Goal: Transaction & Acquisition: Purchase product/service

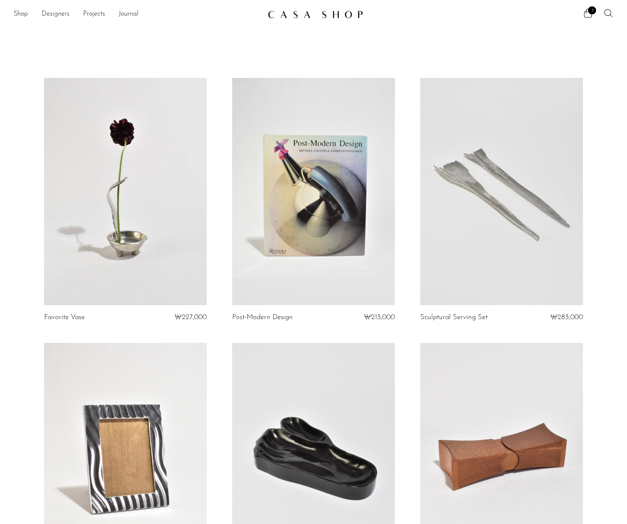
click at [152, 228] on link at bounding box center [125, 192] width 163 height 228
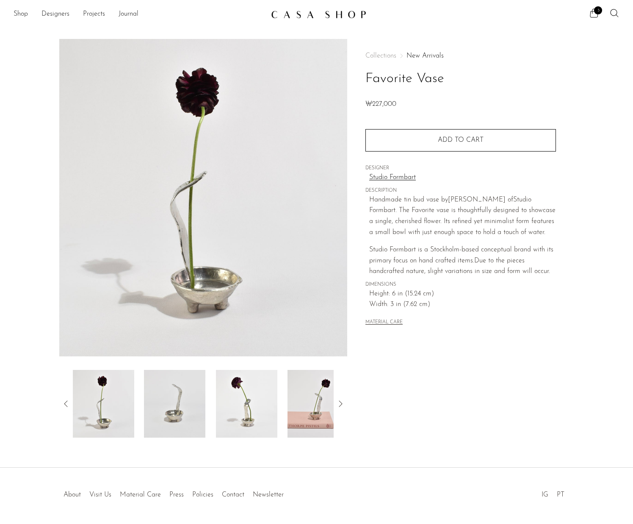
click at [178, 403] on img at bounding box center [174, 404] width 61 height 68
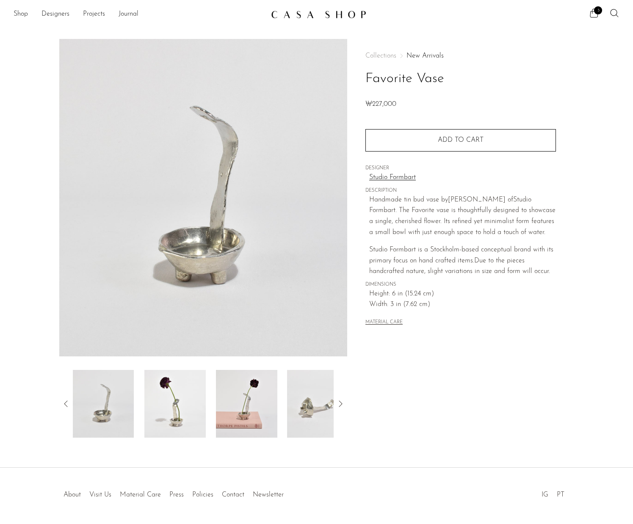
click at [187, 399] on img at bounding box center [174, 404] width 61 height 68
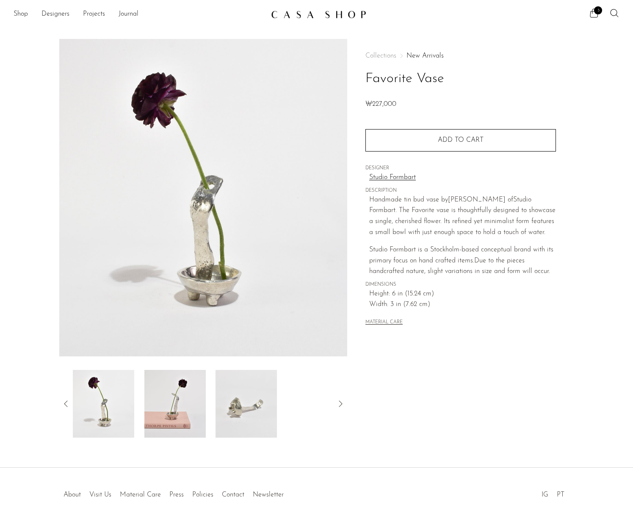
click at [187, 399] on img at bounding box center [174, 404] width 61 height 68
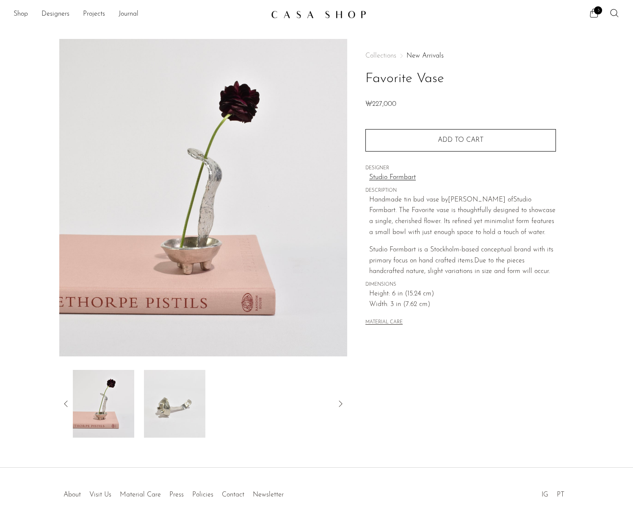
click at [185, 399] on img at bounding box center [174, 404] width 61 height 68
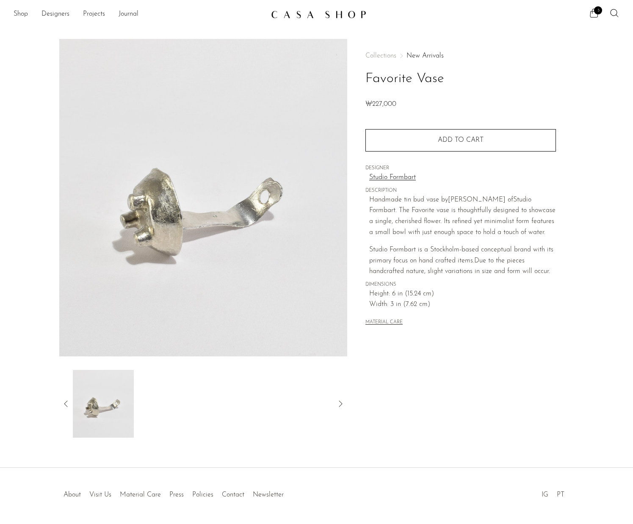
click at [66, 404] on icon at bounding box center [66, 404] width 10 height 10
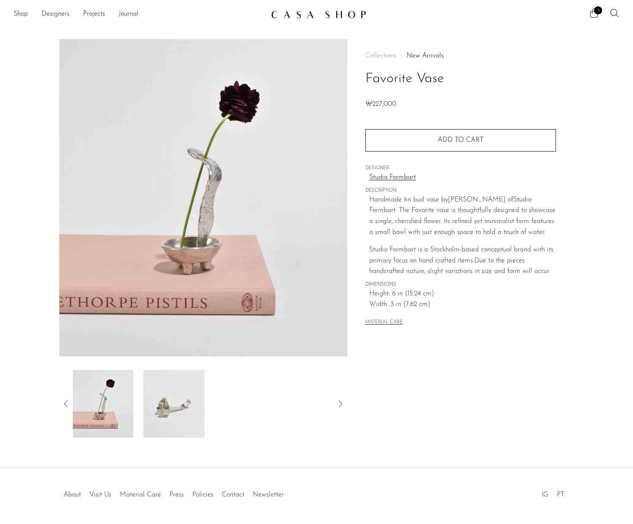
click at [66, 404] on icon at bounding box center [66, 404] width 10 height 10
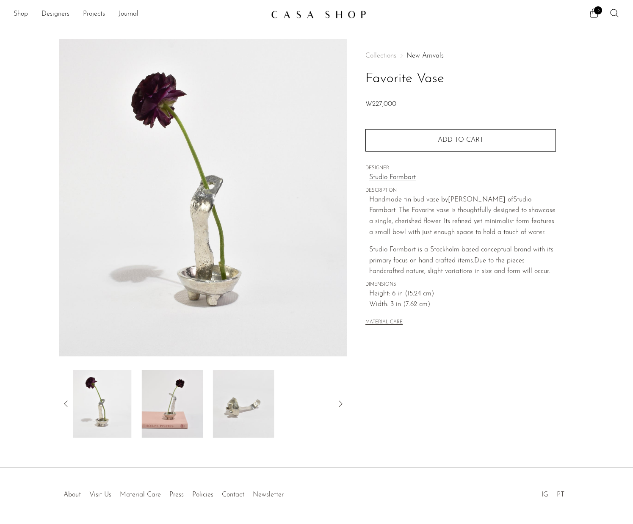
click at [66, 404] on icon at bounding box center [66, 404] width 10 height 10
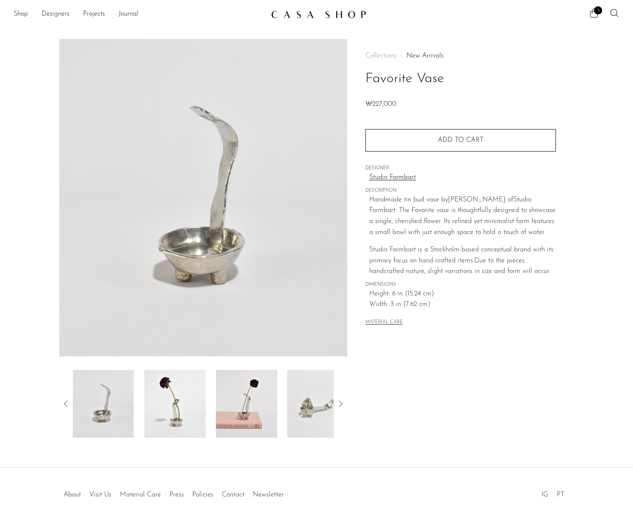
click at [66, 404] on icon at bounding box center [66, 404] width 10 height 10
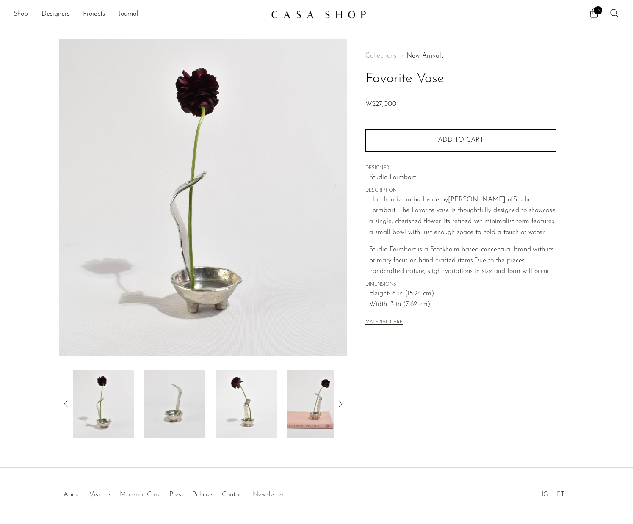
click at [66, 404] on icon at bounding box center [66, 404] width 10 height 10
click at [104, 414] on img at bounding box center [103, 404] width 61 height 68
click at [178, 405] on img at bounding box center [174, 404] width 61 height 68
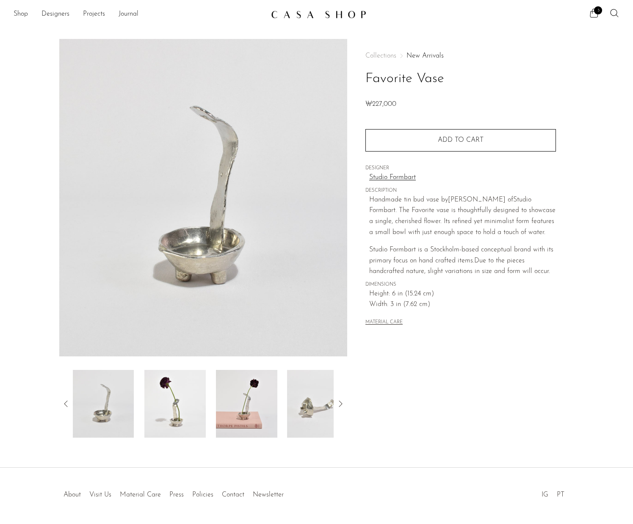
click at [178, 405] on img at bounding box center [174, 404] width 61 height 68
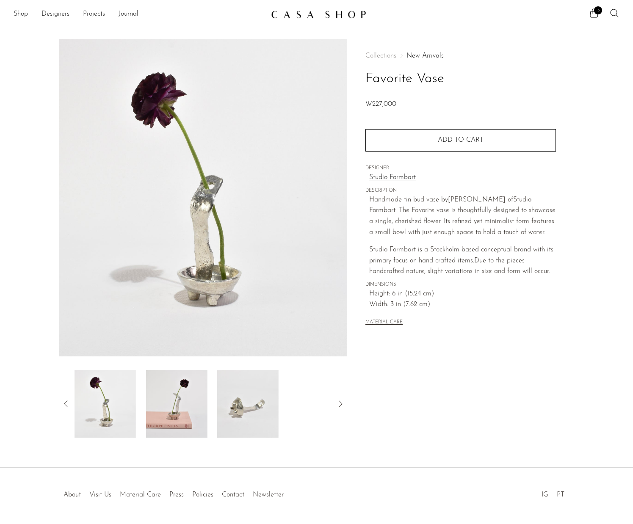
click at [178, 405] on img at bounding box center [176, 404] width 61 height 68
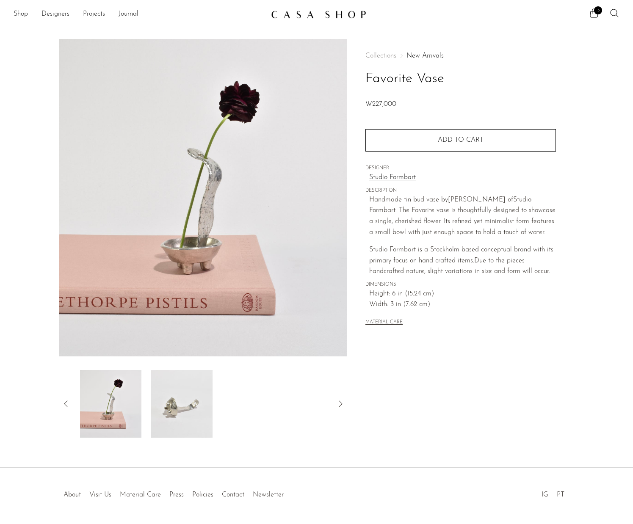
click at [178, 405] on img at bounding box center [182, 404] width 61 height 68
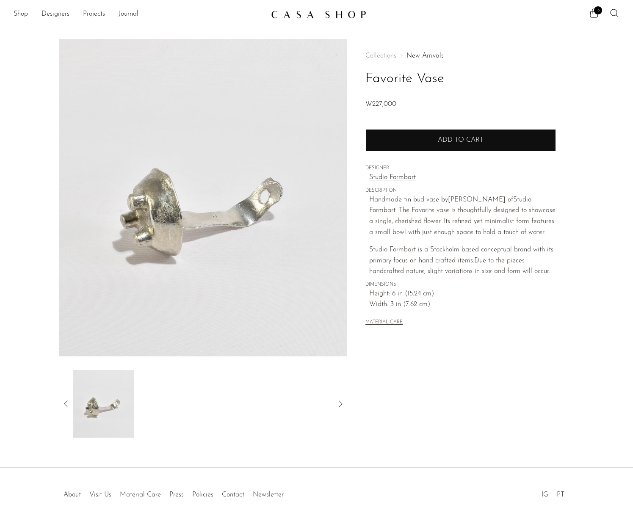
click at [474, 137] on span "Add to cart" at bounding box center [461, 140] width 46 height 7
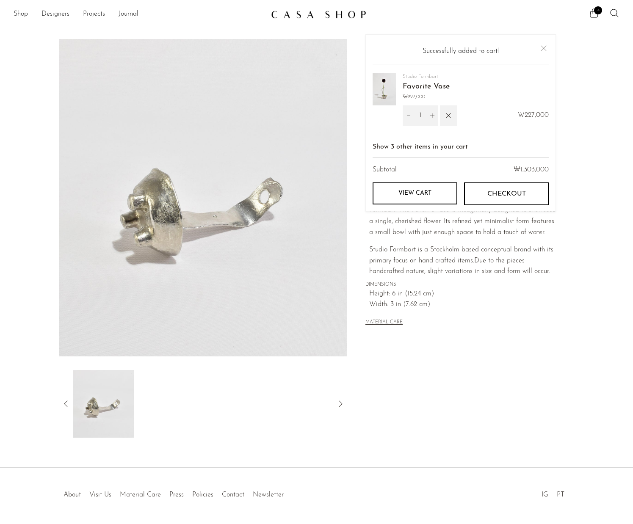
click at [595, 11] on span "4" at bounding box center [598, 10] width 8 height 8
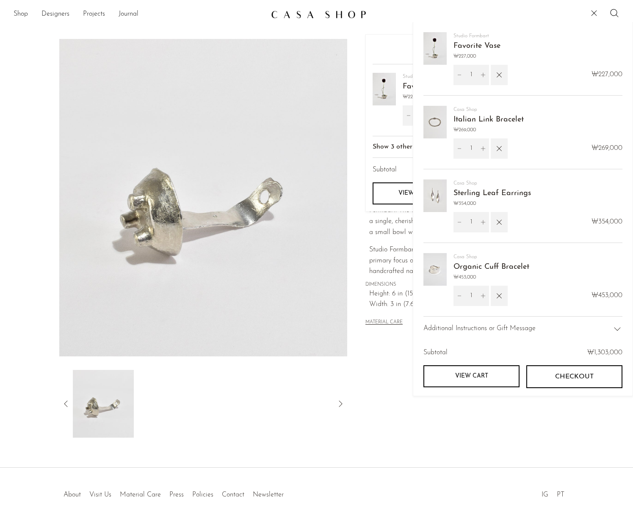
click at [516, 264] on link "Organic Cuff Bracelet" at bounding box center [492, 268] width 76 height 8
click at [499, 116] on link "Italian Link Bracelet" at bounding box center [489, 120] width 70 height 8
click at [503, 147] on icon "button" at bounding box center [499, 148] width 9 height 9
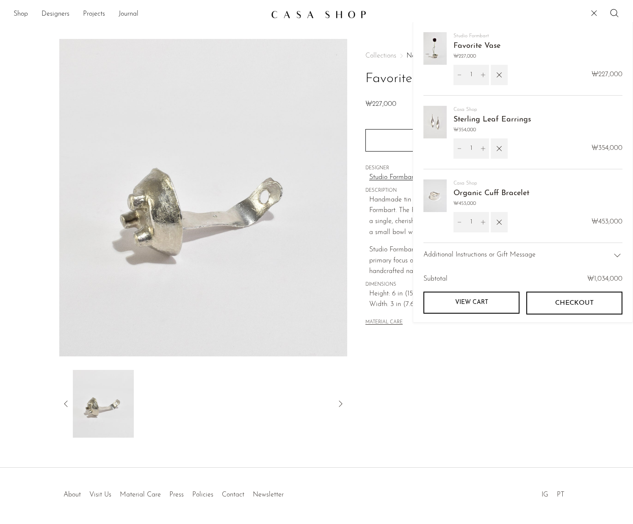
click at [493, 119] on link "Sterling Leaf Earrings" at bounding box center [493, 120] width 78 height 8
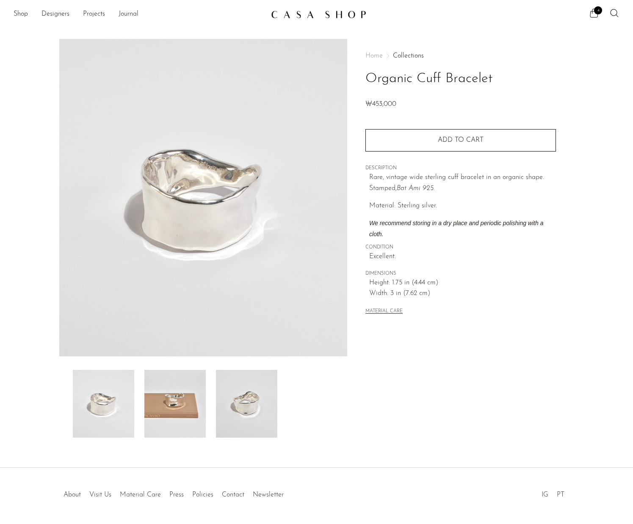
click at [182, 405] on img at bounding box center [174, 404] width 61 height 68
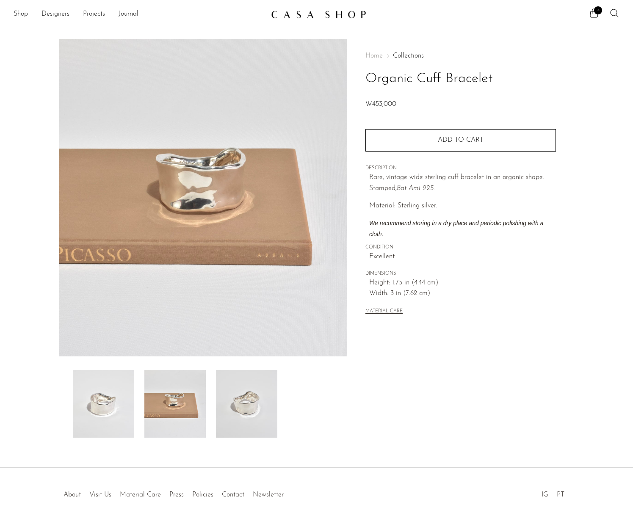
click at [258, 397] on img at bounding box center [246, 404] width 61 height 68
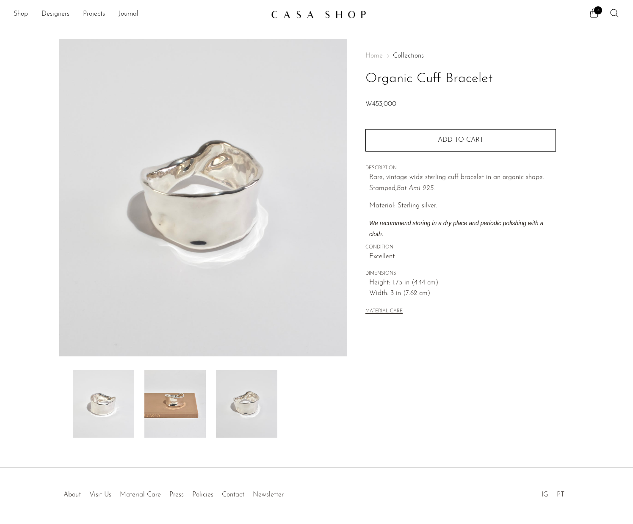
click at [180, 399] on img at bounding box center [174, 404] width 61 height 68
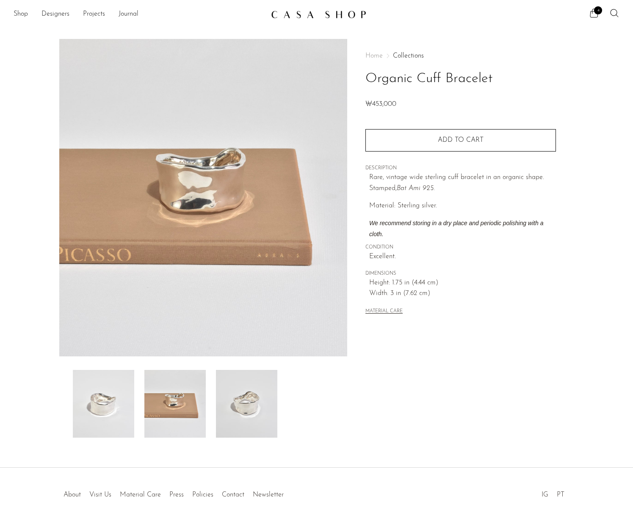
click at [100, 402] on img at bounding box center [103, 404] width 61 height 68
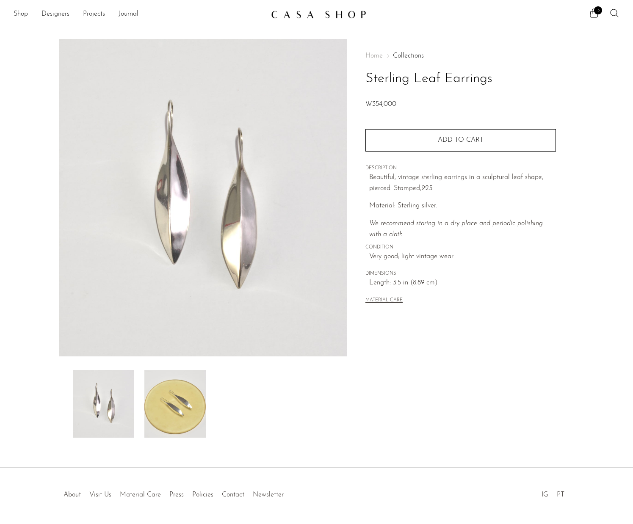
click at [167, 413] on img at bounding box center [174, 404] width 61 height 68
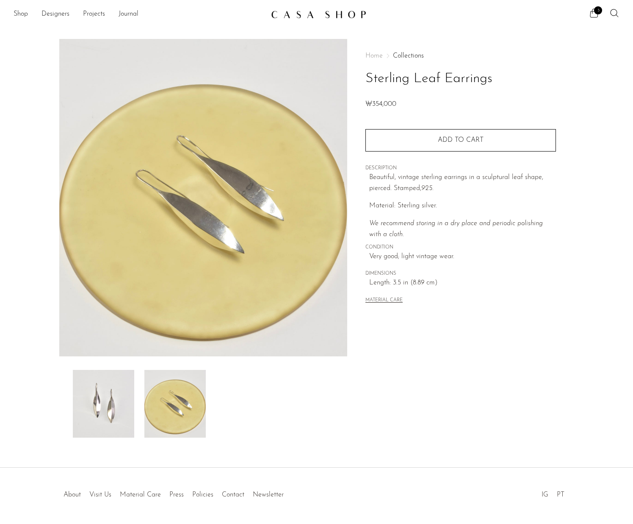
click at [87, 413] on img at bounding box center [103, 404] width 61 height 68
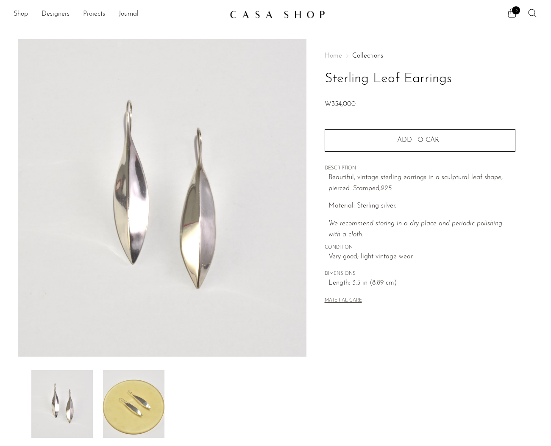
click at [517, 12] on span "3" at bounding box center [516, 10] width 8 height 8
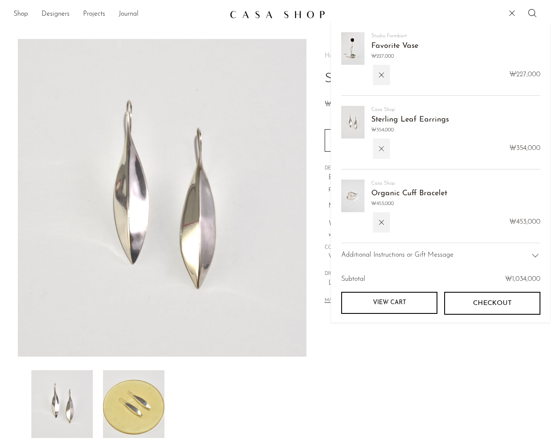
click at [381, 150] on icon "button" at bounding box center [381, 148] width 9 height 9
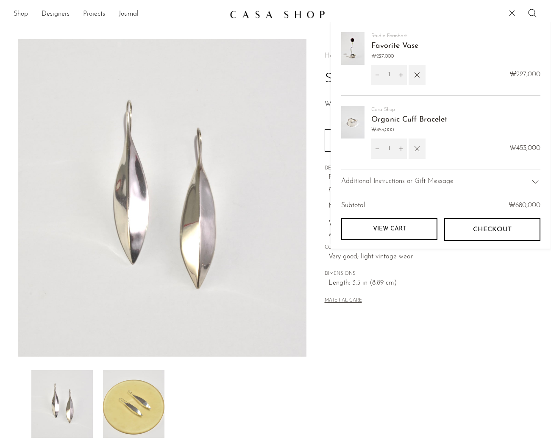
click at [25, 16] on link "Shop" at bounding box center [21, 14] width 14 height 11
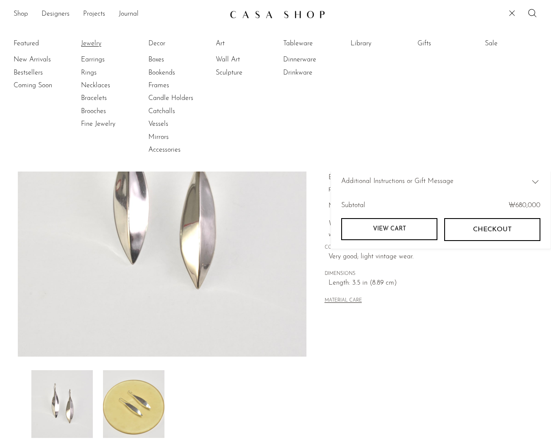
click at [86, 42] on link "Jewelry" at bounding box center [113, 43] width 64 height 9
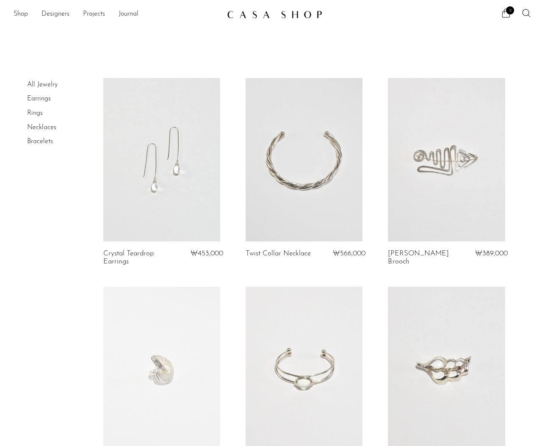
click at [182, 151] on link at bounding box center [161, 160] width 117 height 164
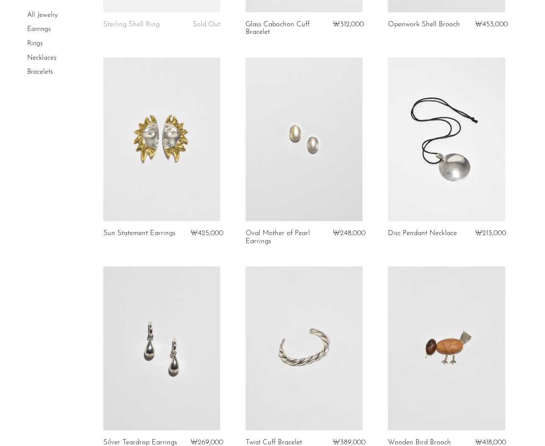
scroll to position [468, 0]
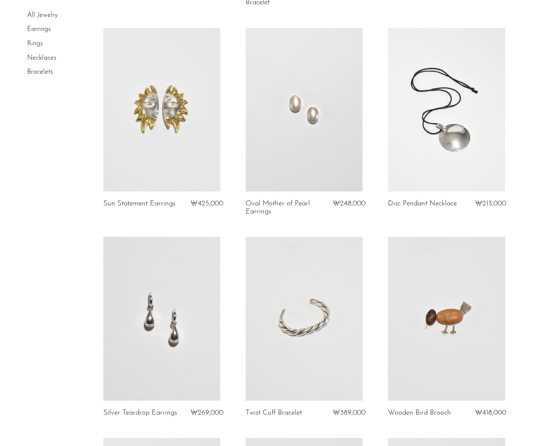
click at [467, 128] on link at bounding box center [446, 110] width 117 height 164
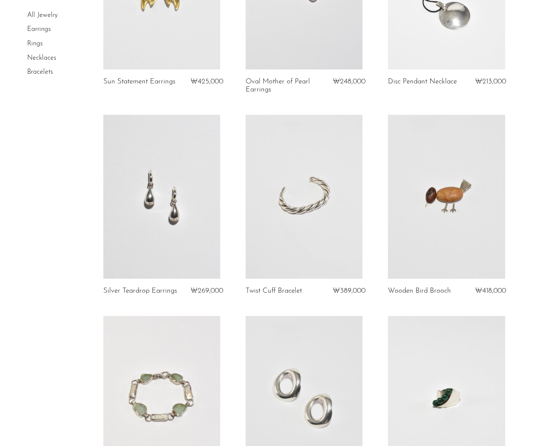
scroll to position [591, 0]
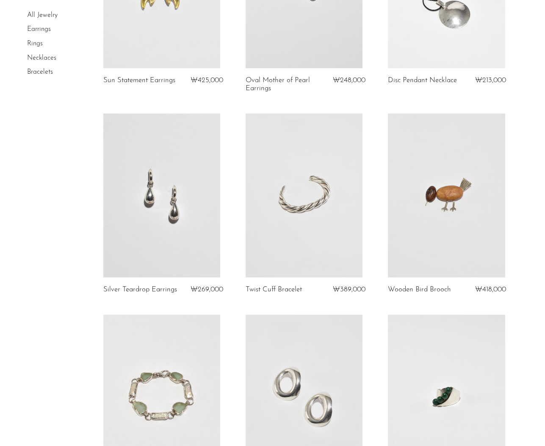
click at [309, 216] on link at bounding box center [304, 196] width 117 height 164
click at [196, 226] on link at bounding box center [161, 196] width 117 height 164
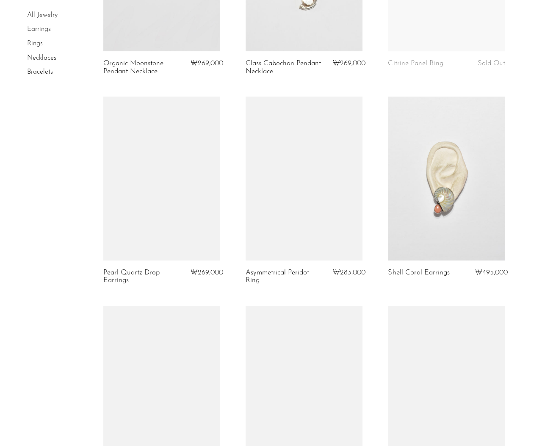
scroll to position [1708, 0]
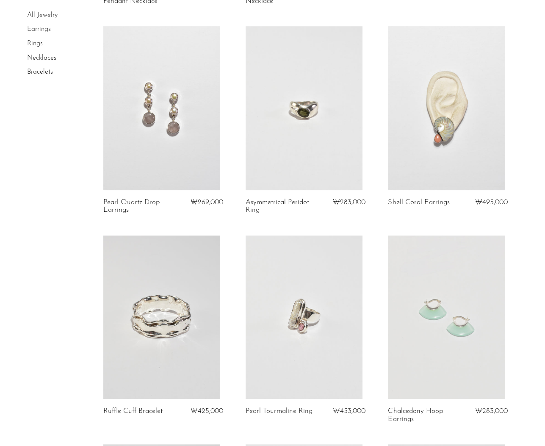
click at [319, 116] on link at bounding box center [304, 108] width 117 height 164
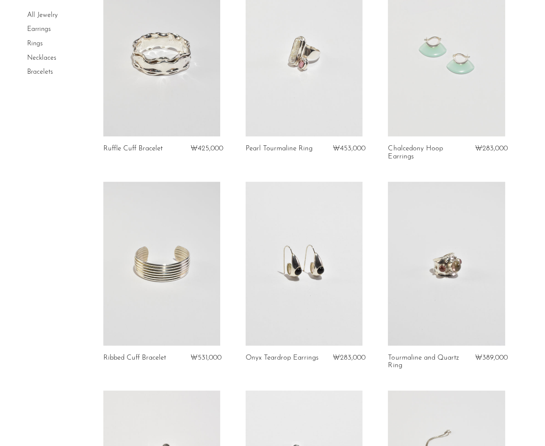
scroll to position [1972, 0]
click at [309, 239] on link at bounding box center [304, 262] width 117 height 164
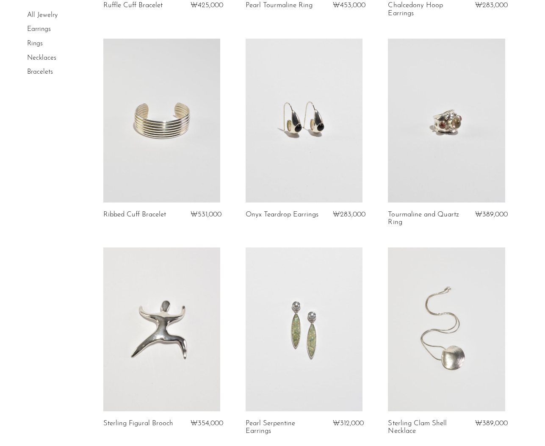
scroll to position [2122, 0]
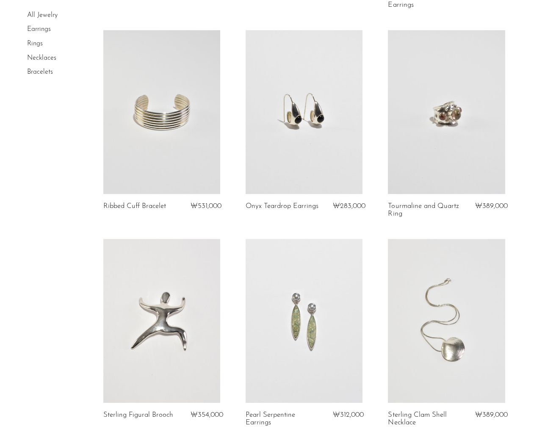
click at [171, 127] on link at bounding box center [161, 112] width 117 height 164
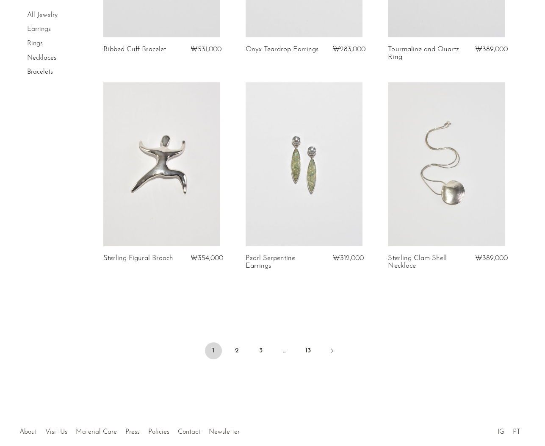
scroll to position [2320, 0]
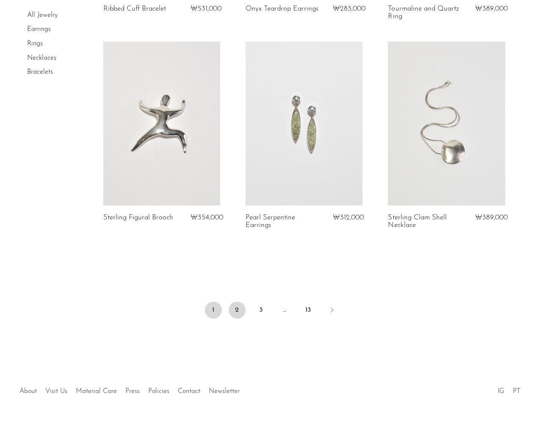
click at [233, 308] on link "2" at bounding box center [237, 310] width 17 height 17
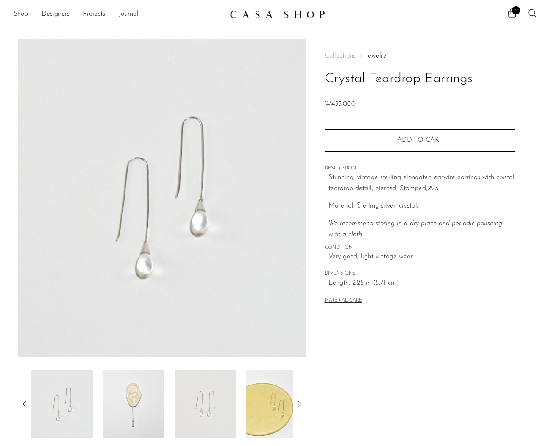
click at [143, 413] on img at bounding box center [133, 404] width 61 height 68
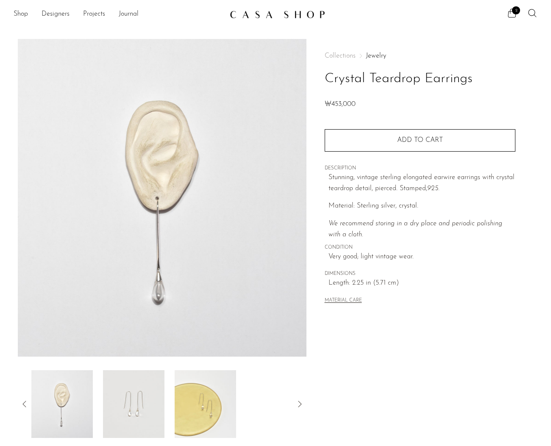
click at [141, 405] on img at bounding box center [133, 404] width 61 height 68
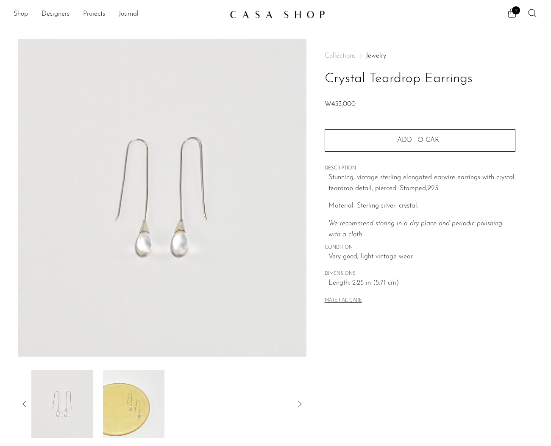
click at [141, 405] on img at bounding box center [133, 404] width 61 height 68
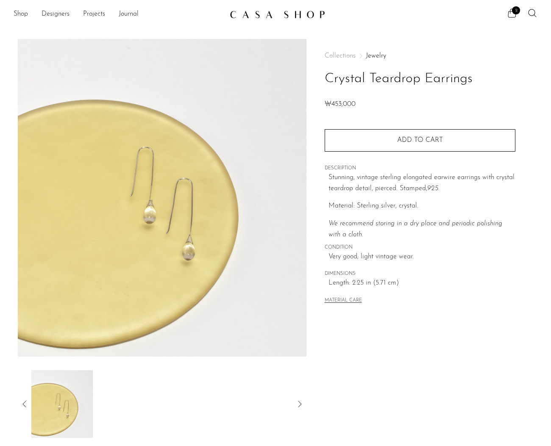
click at [26, 405] on icon at bounding box center [24, 404] width 10 height 10
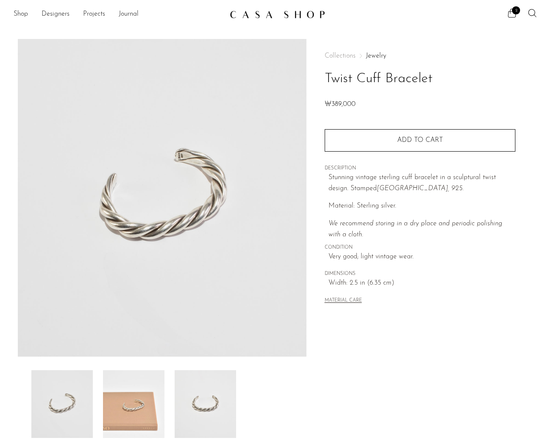
click at [132, 183] on img at bounding box center [162, 198] width 288 height 318
click at [222, 407] on img at bounding box center [205, 404] width 61 height 68
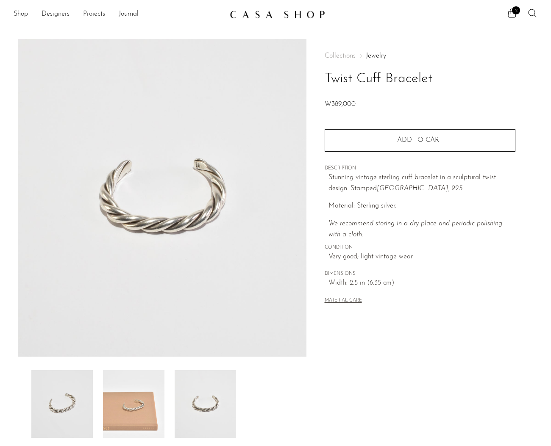
click at [150, 407] on img at bounding box center [133, 404] width 61 height 68
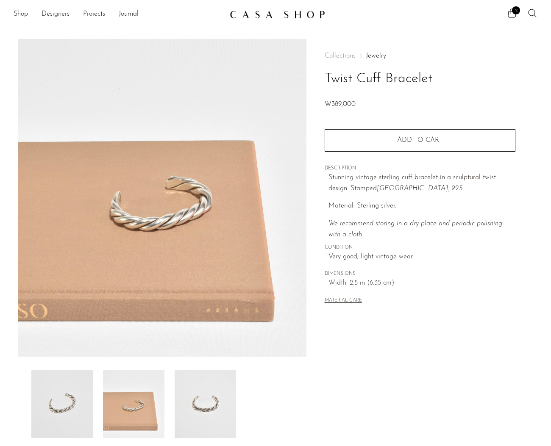
click at [57, 404] on img at bounding box center [61, 404] width 61 height 68
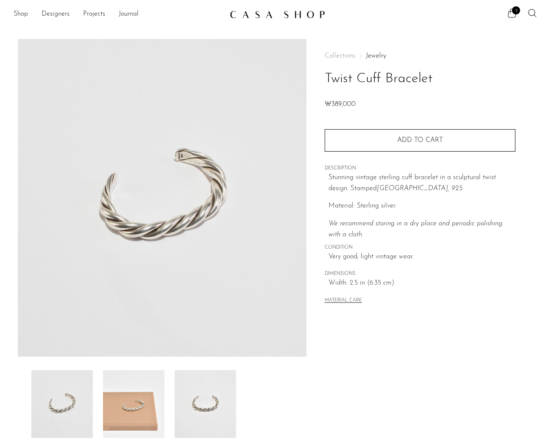
click at [124, 396] on img at bounding box center [133, 404] width 61 height 68
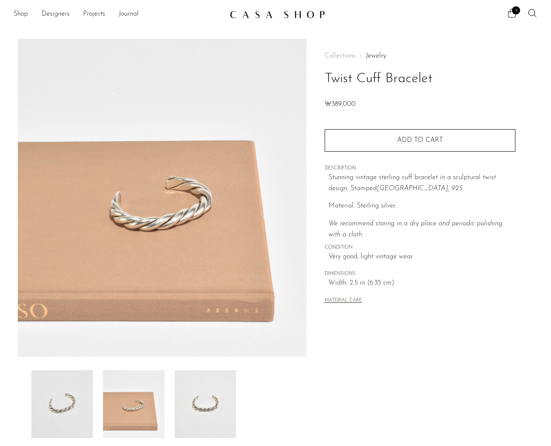
click at [205, 401] on img at bounding box center [205, 404] width 61 height 68
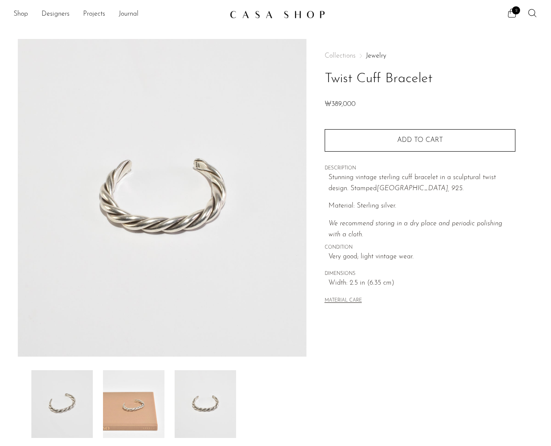
scroll to position [105, 0]
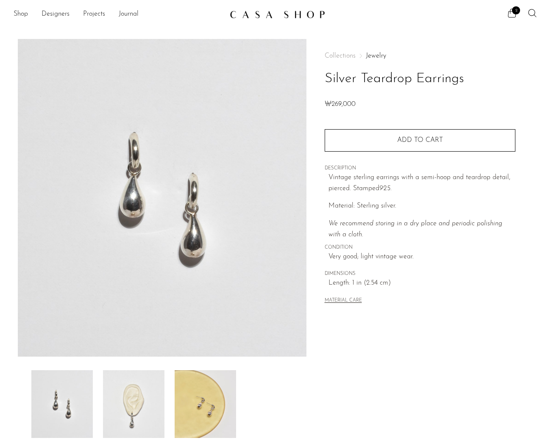
click at [139, 410] on img at bounding box center [133, 404] width 61 height 68
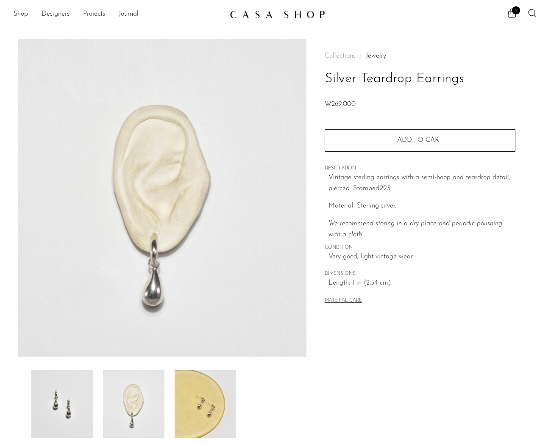
click at [206, 403] on img at bounding box center [205, 404] width 61 height 68
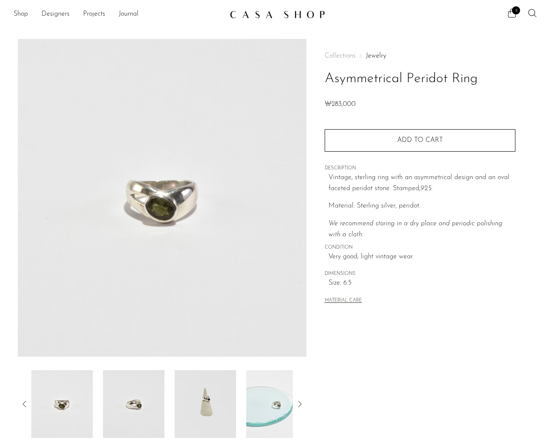
click at [147, 376] on img at bounding box center [133, 404] width 61 height 68
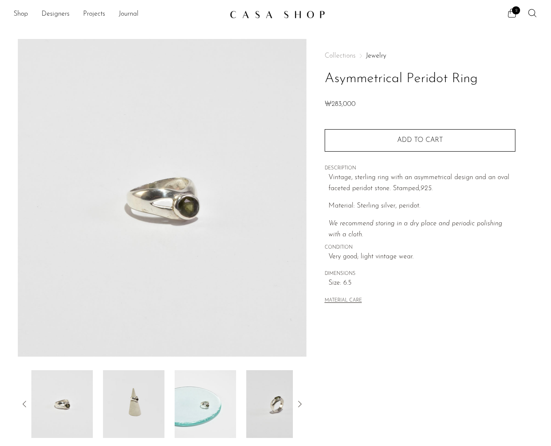
click at [156, 402] on img at bounding box center [133, 404] width 61 height 68
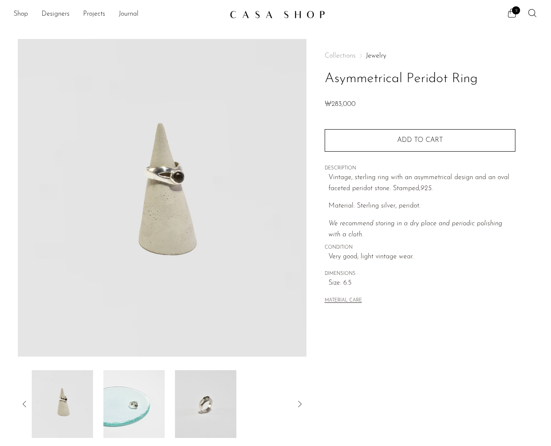
click at [159, 399] on img at bounding box center [133, 404] width 61 height 68
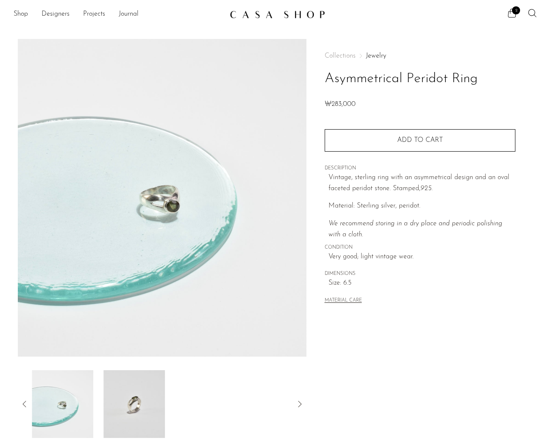
click at [155, 402] on img at bounding box center [133, 404] width 61 height 68
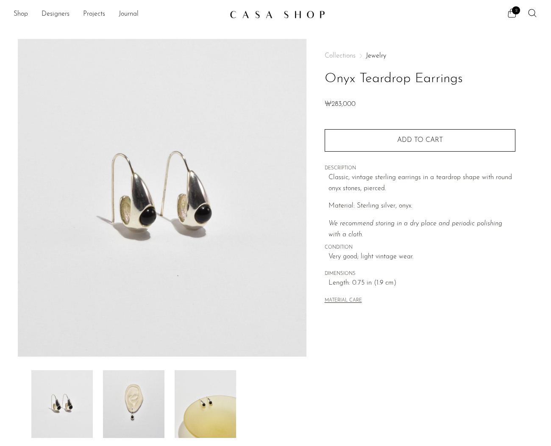
click at [122, 402] on img at bounding box center [133, 404] width 61 height 68
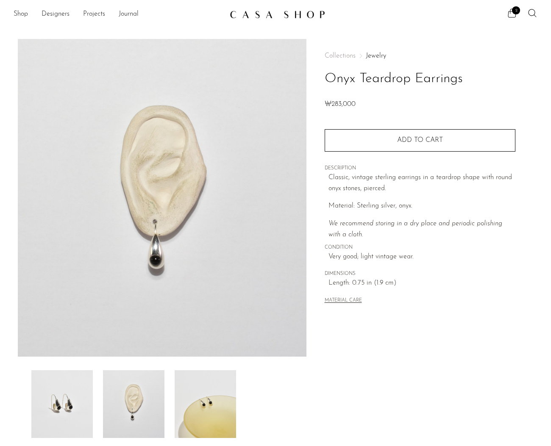
click at [195, 408] on img at bounding box center [205, 404] width 61 height 68
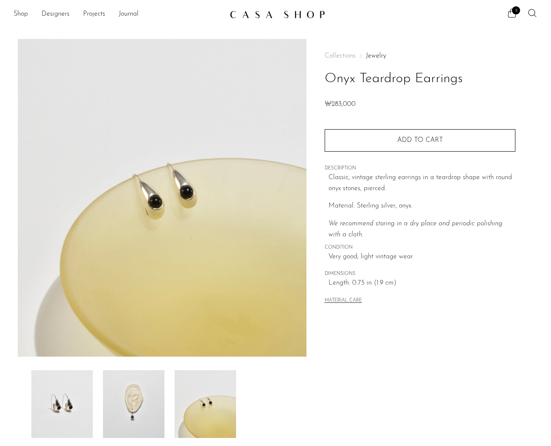
click at [142, 411] on img at bounding box center [133, 404] width 61 height 68
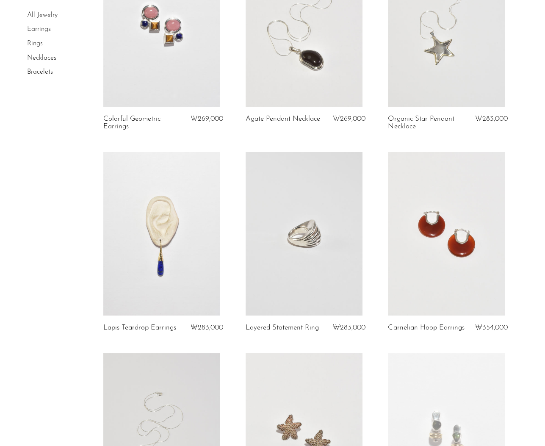
scroll to position [332, 0]
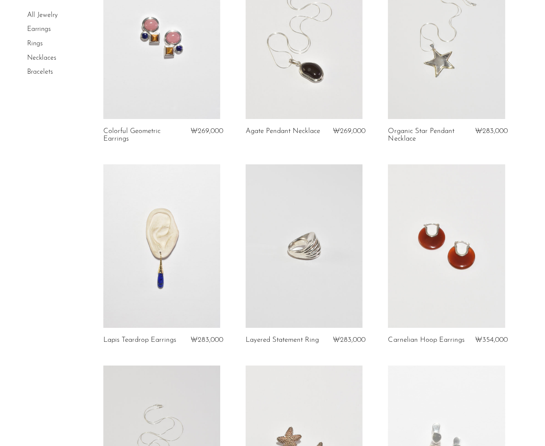
click at [320, 72] on link at bounding box center [304, 37] width 117 height 164
click at [340, 268] on link at bounding box center [304, 246] width 117 height 164
click at [432, 254] on link at bounding box center [446, 246] width 117 height 164
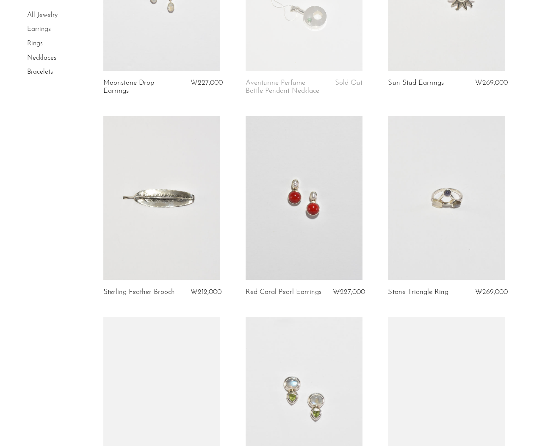
scroll to position [1009, 0]
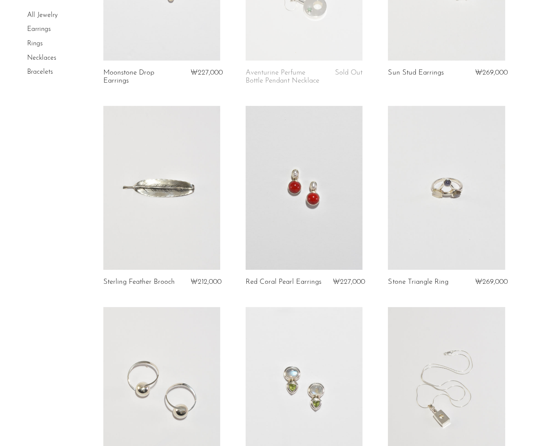
click at [141, 234] on link at bounding box center [161, 188] width 117 height 164
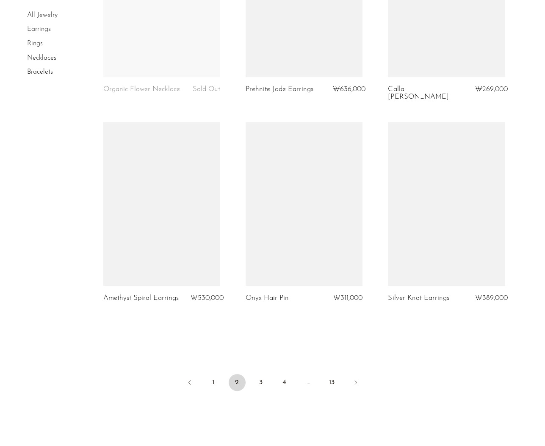
scroll to position [2306, 0]
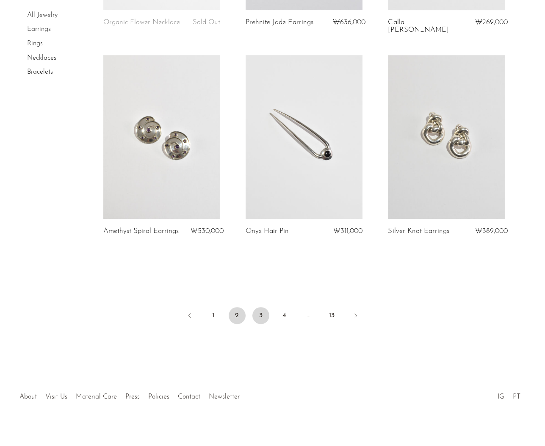
click at [256, 312] on link "3" at bounding box center [260, 315] width 17 height 17
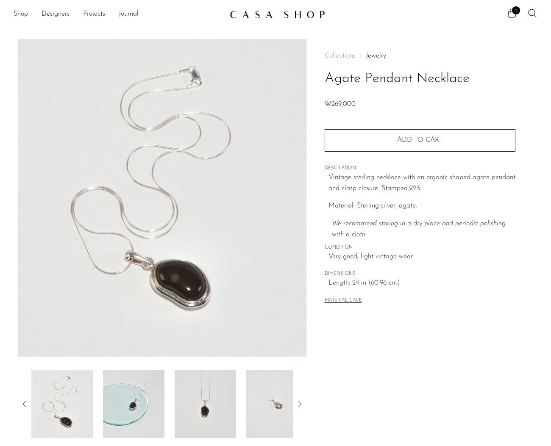
click at [135, 404] on img at bounding box center [133, 404] width 61 height 68
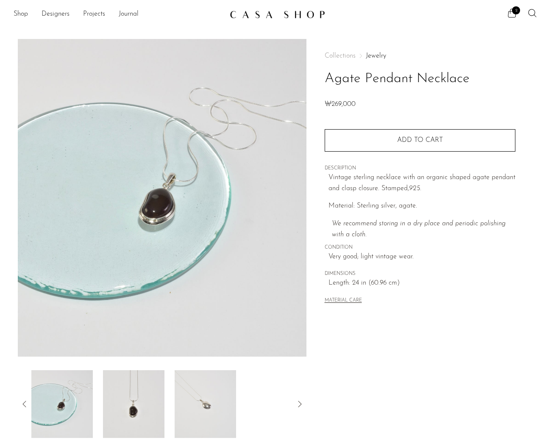
click at [135, 405] on img at bounding box center [133, 404] width 61 height 68
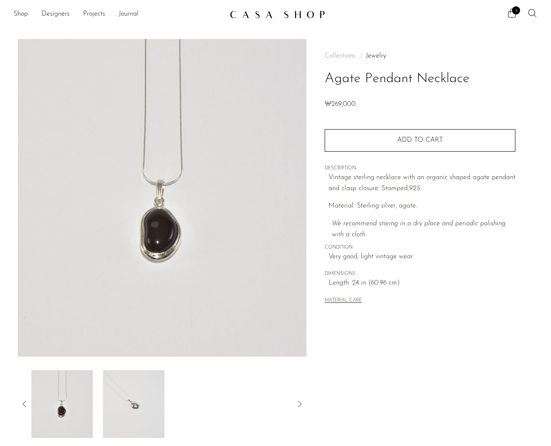
click at [135, 405] on img at bounding box center [133, 404] width 61 height 68
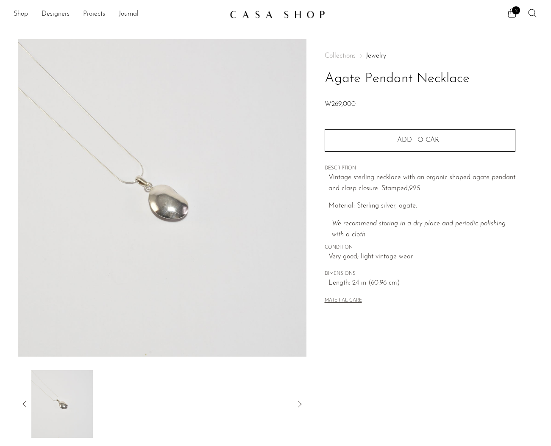
click at [26, 406] on icon at bounding box center [24, 404] width 10 height 10
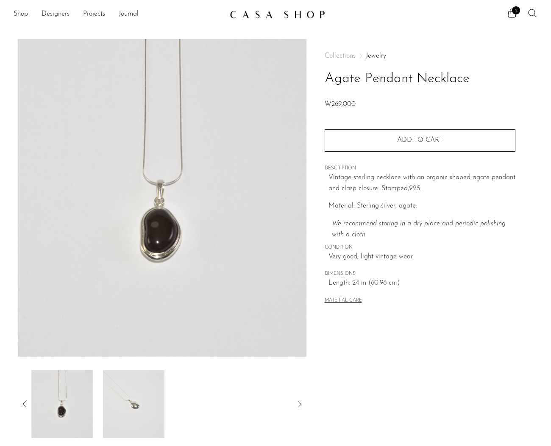
click at [26, 405] on icon at bounding box center [24, 404] width 10 height 10
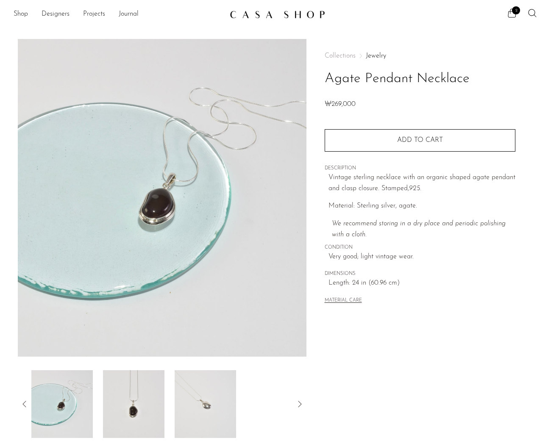
click at [26, 405] on icon at bounding box center [24, 404] width 10 height 10
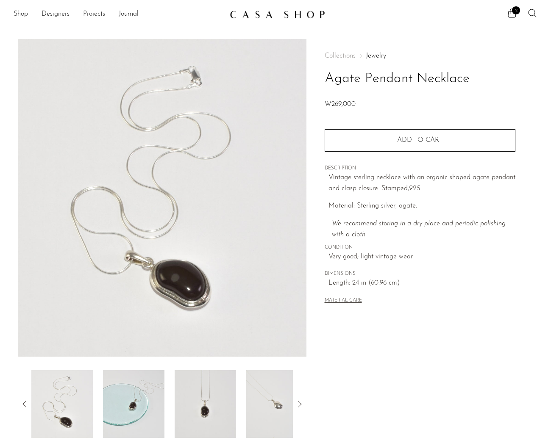
click at [26, 405] on icon at bounding box center [24, 404] width 10 height 10
click at [119, 402] on img at bounding box center [133, 404] width 61 height 68
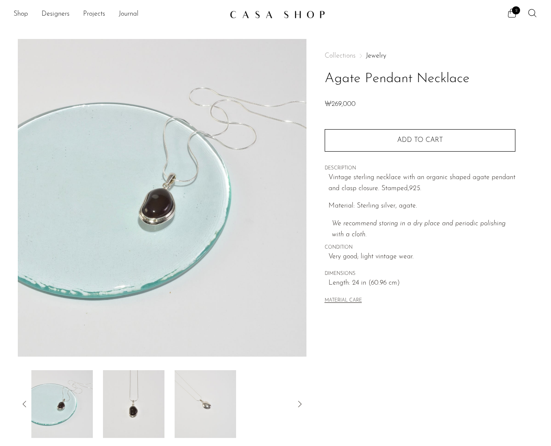
click at [25, 405] on icon at bounding box center [23, 404] width 3 height 6
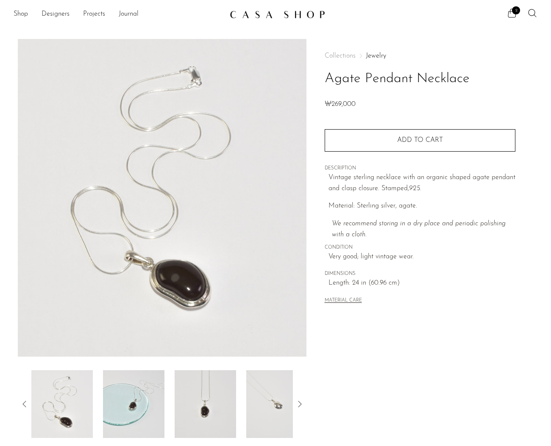
click at [55, 402] on img at bounding box center [61, 404] width 61 height 68
click at [72, 400] on img at bounding box center [61, 404] width 61 height 68
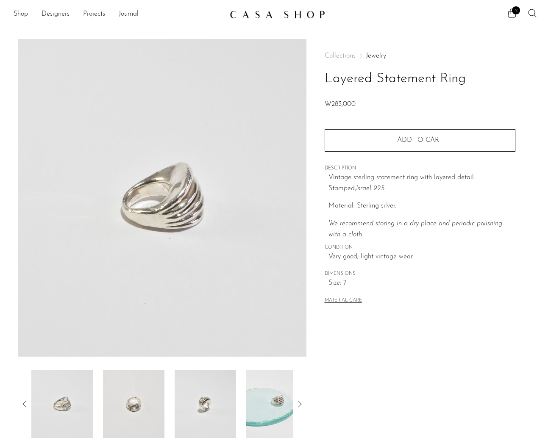
click at [157, 401] on img at bounding box center [133, 404] width 61 height 68
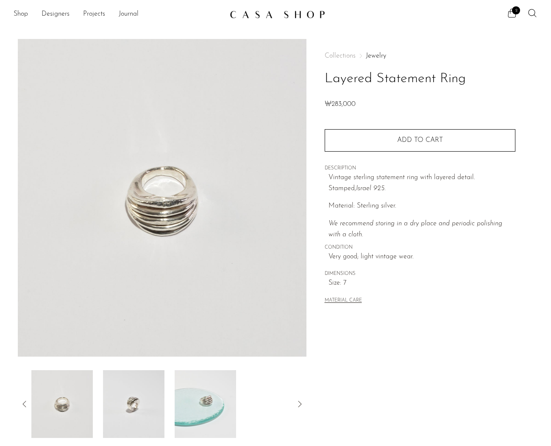
click at [143, 408] on img at bounding box center [133, 404] width 61 height 68
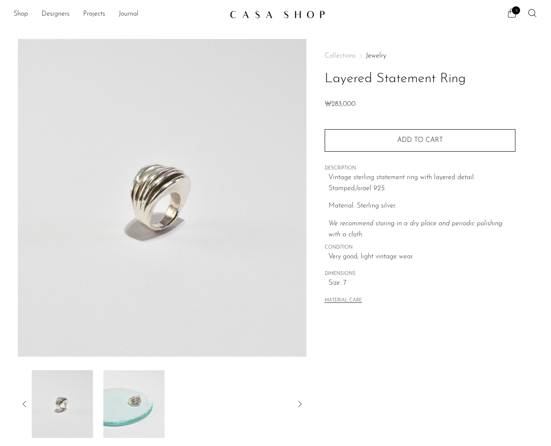
click at [143, 408] on img at bounding box center [133, 404] width 61 height 68
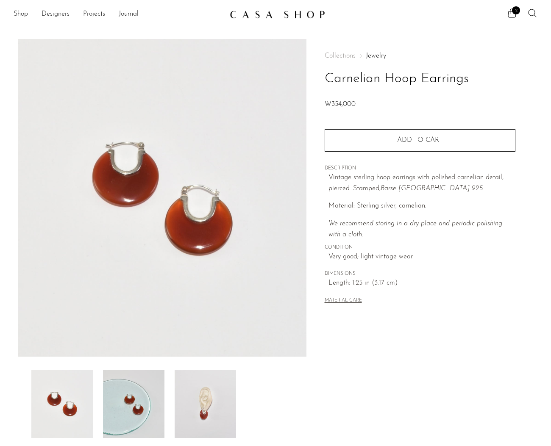
click at [219, 408] on img at bounding box center [205, 404] width 61 height 68
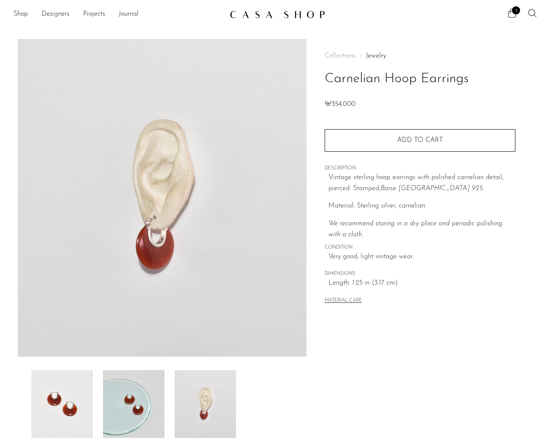
click at [59, 398] on img at bounding box center [61, 404] width 61 height 68
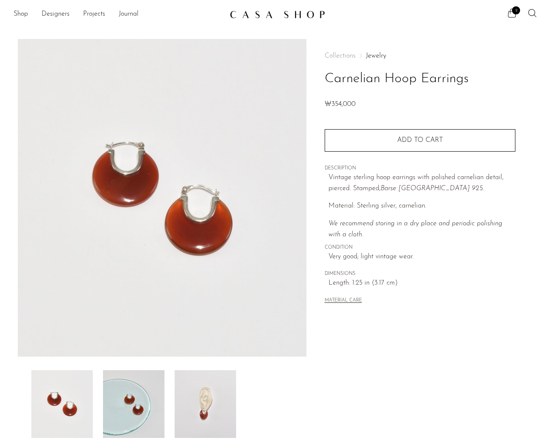
click at [123, 392] on img at bounding box center [133, 404] width 61 height 68
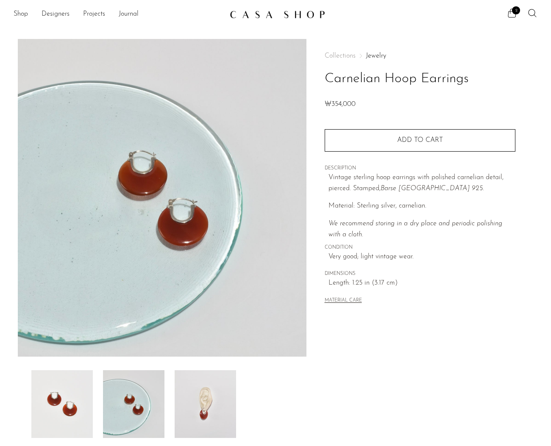
click at [219, 397] on img at bounding box center [205, 404] width 61 height 68
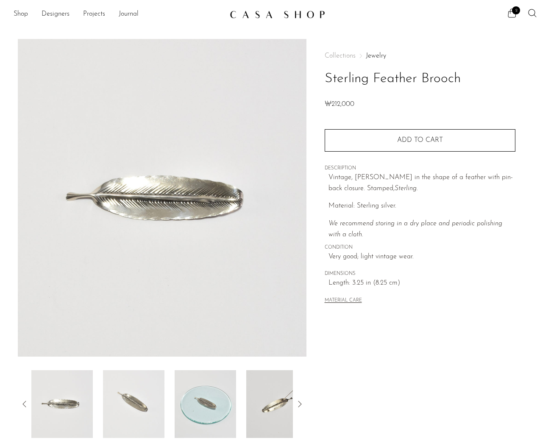
click at [284, 376] on img at bounding box center [276, 404] width 61 height 68
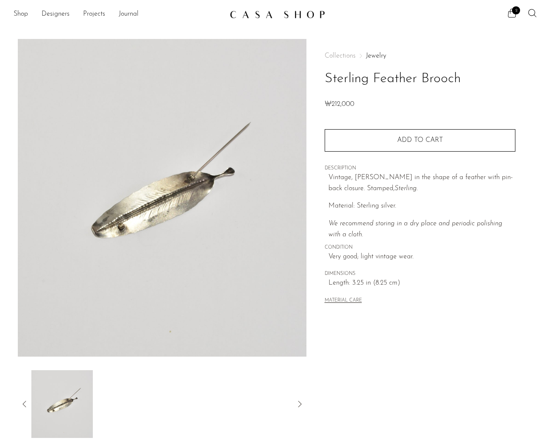
click at [26, 404] on icon at bounding box center [24, 404] width 10 height 10
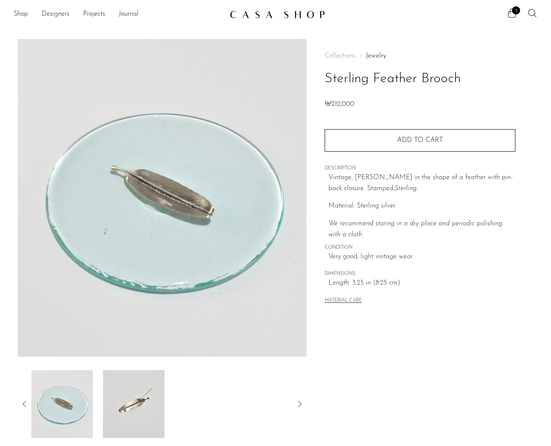
click at [21, 402] on icon at bounding box center [24, 404] width 10 height 10
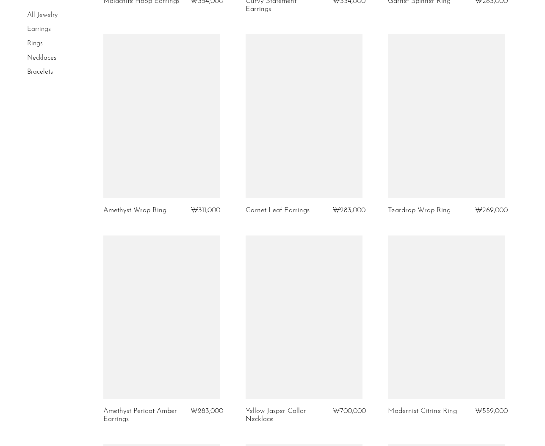
scroll to position [730, 0]
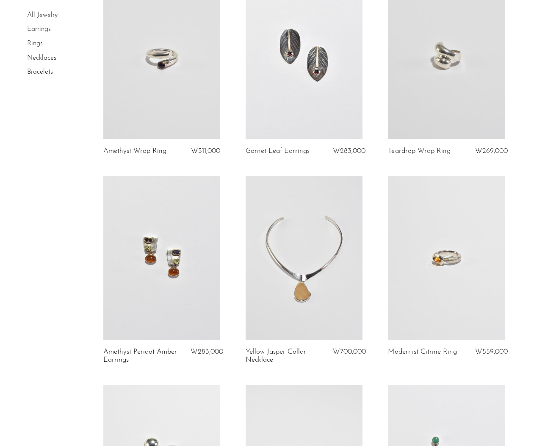
click at [325, 279] on link at bounding box center [304, 258] width 117 height 164
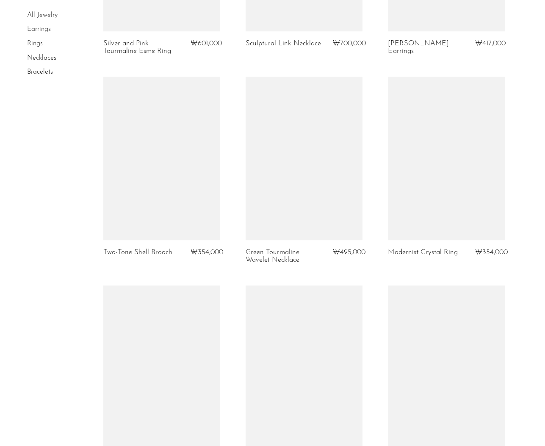
scroll to position [2228, 0]
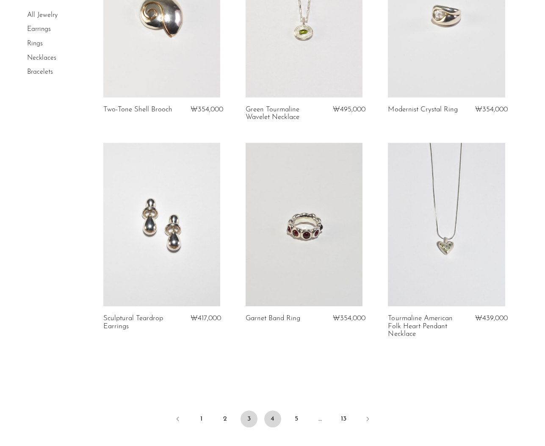
click at [279, 411] on link "4" at bounding box center [272, 419] width 17 height 17
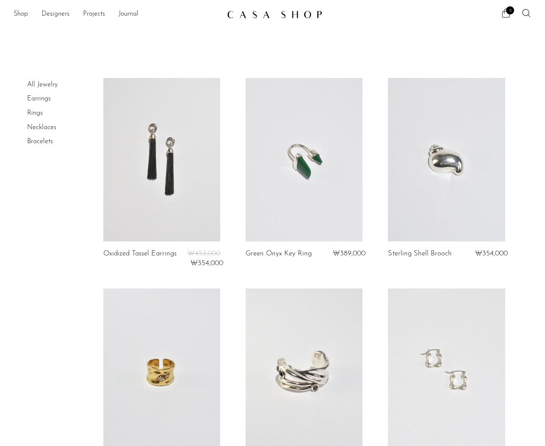
click at [180, 143] on link at bounding box center [161, 160] width 117 height 164
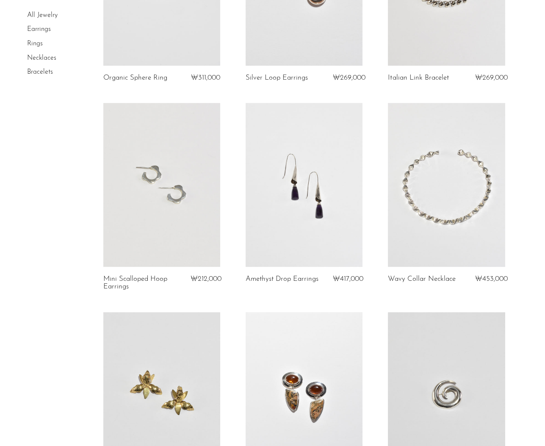
scroll to position [1907, 0]
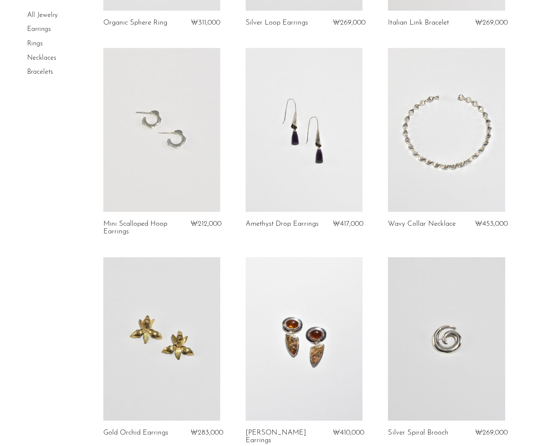
click at [341, 144] on link at bounding box center [304, 130] width 117 height 164
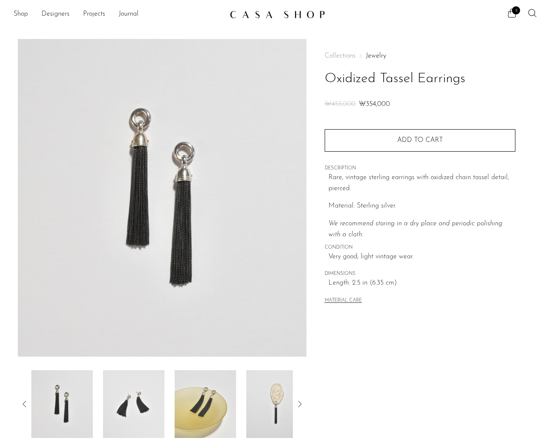
click at [137, 409] on img at bounding box center [133, 404] width 61 height 68
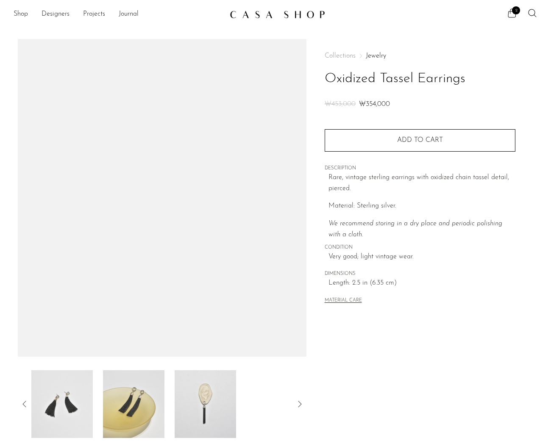
click at [208, 401] on img at bounding box center [205, 404] width 61 height 68
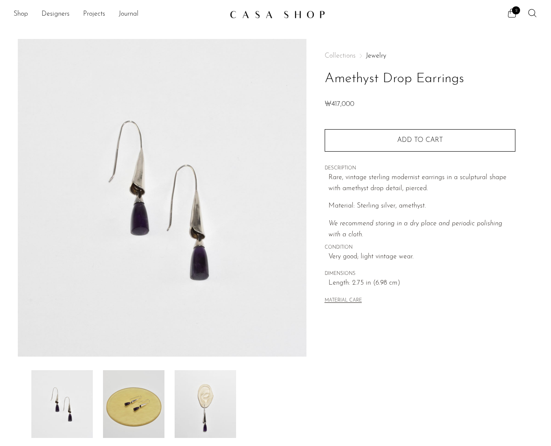
click at [214, 408] on img at bounding box center [205, 404] width 61 height 68
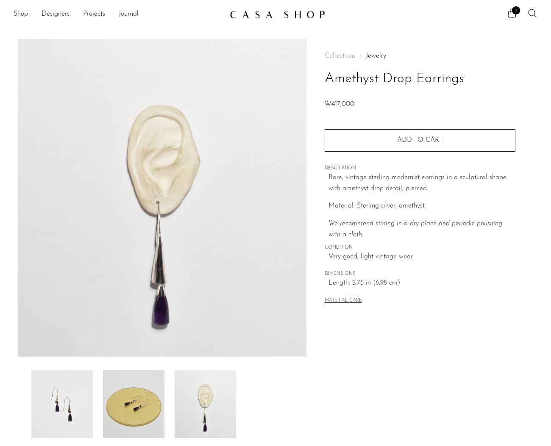
click at [125, 404] on img at bounding box center [133, 404] width 61 height 68
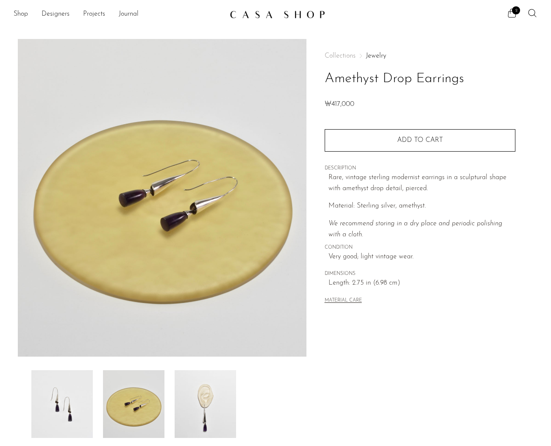
click at [69, 405] on img at bounding box center [61, 404] width 61 height 68
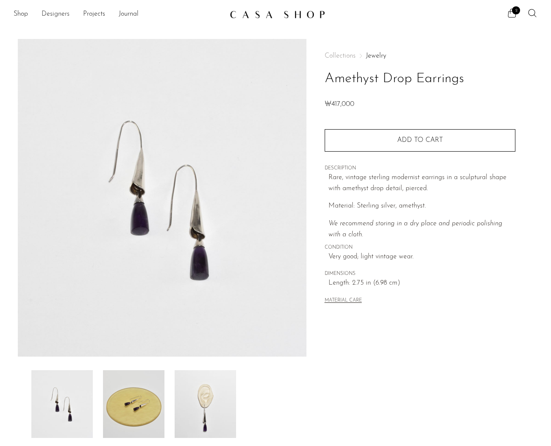
click at [61, 11] on link "Designers" at bounding box center [56, 14] width 28 height 11
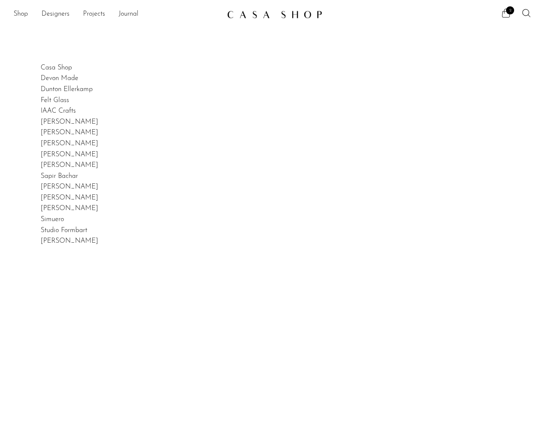
click at [509, 14] on span "2" at bounding box center [510, 10] width 8 height 8
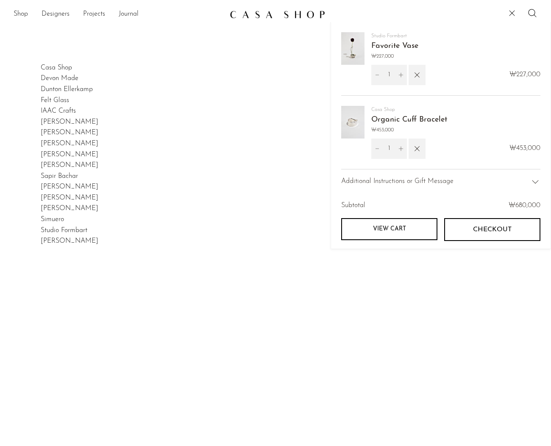
click at [490, 232] on span "Checkout" at bounding box center [492, 230] width 39 height 8
